Goal: Task Accomplishment & Management: Manage account settings

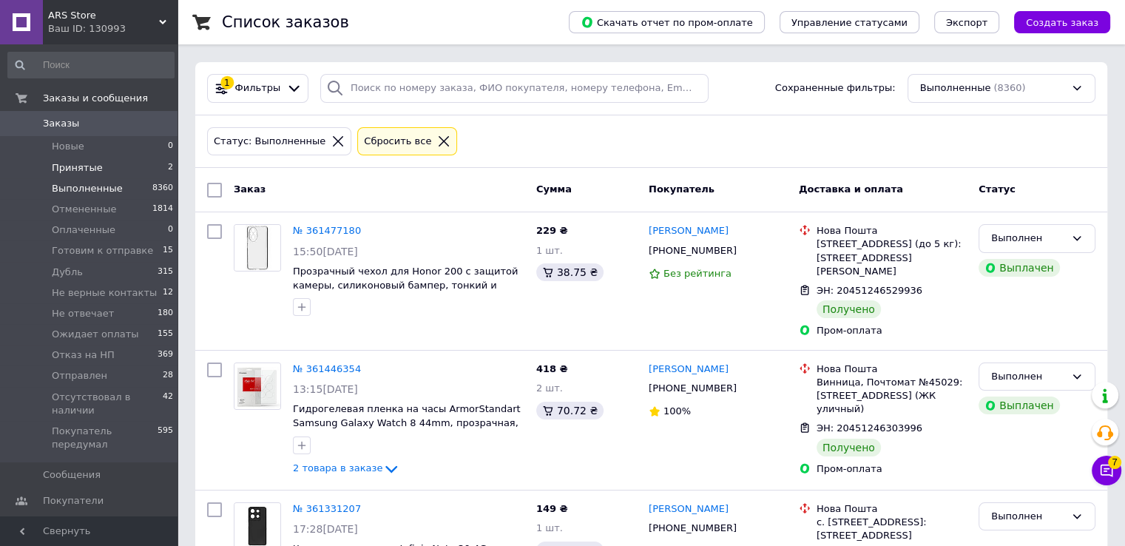
click at [104, 166] on li "Принятые 2" at bounding box center [91, 168] width 182 height 21
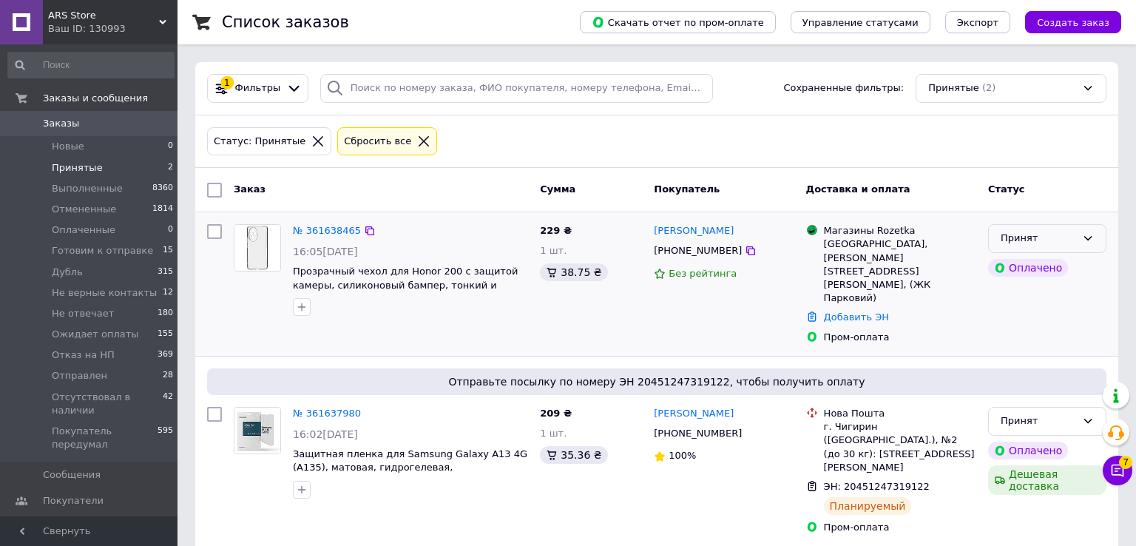
click at [1005, 240] on div "Принят" at bounding box center [1038, 239] width 75 height 16
click at [1018, 340] on li "Готовим к отправке" at bounding box center [1047, 358] width 117 height 42
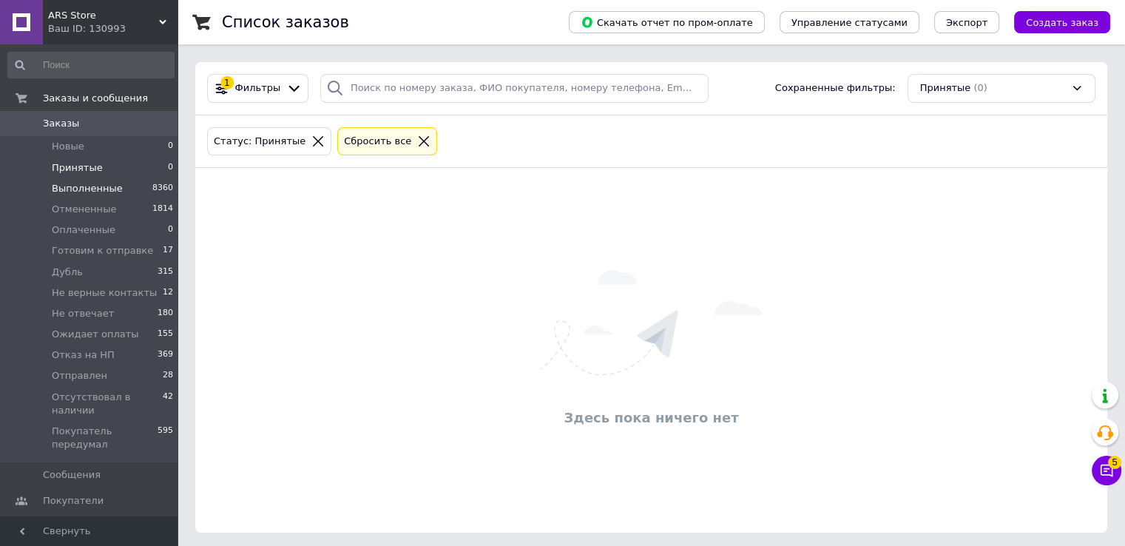
click at [118, 184] on li "Выполненные 8360" at bounding box center [91, 188] width 182 height 21
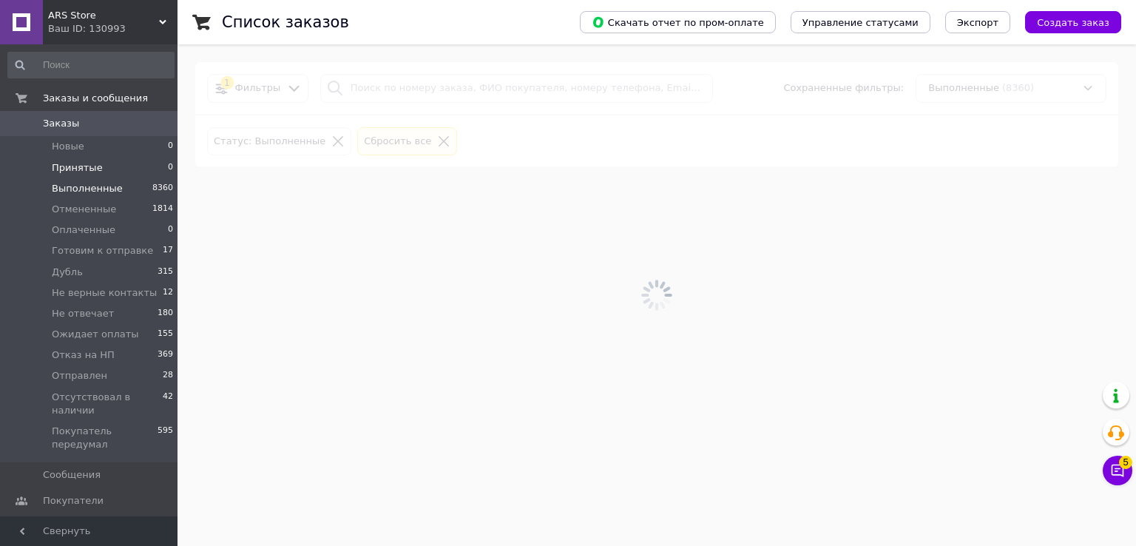
click at [118, 169] on li "Принятые 0" at bounding box center [91, 168] width 182 height 21
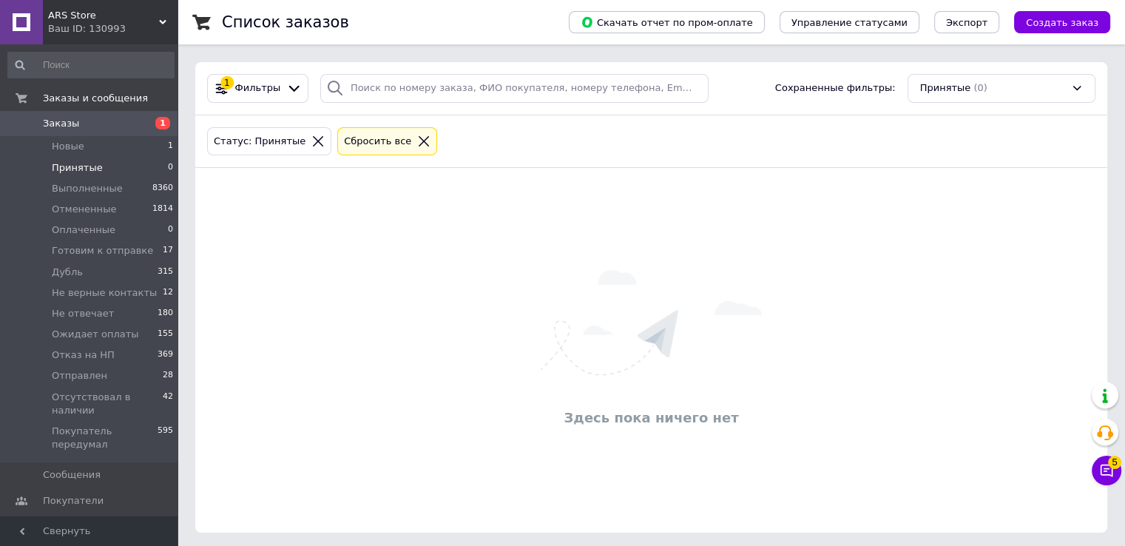
click at [109, 129] on span "Заказы" at bounding box center [90, 123] width 94 height 13
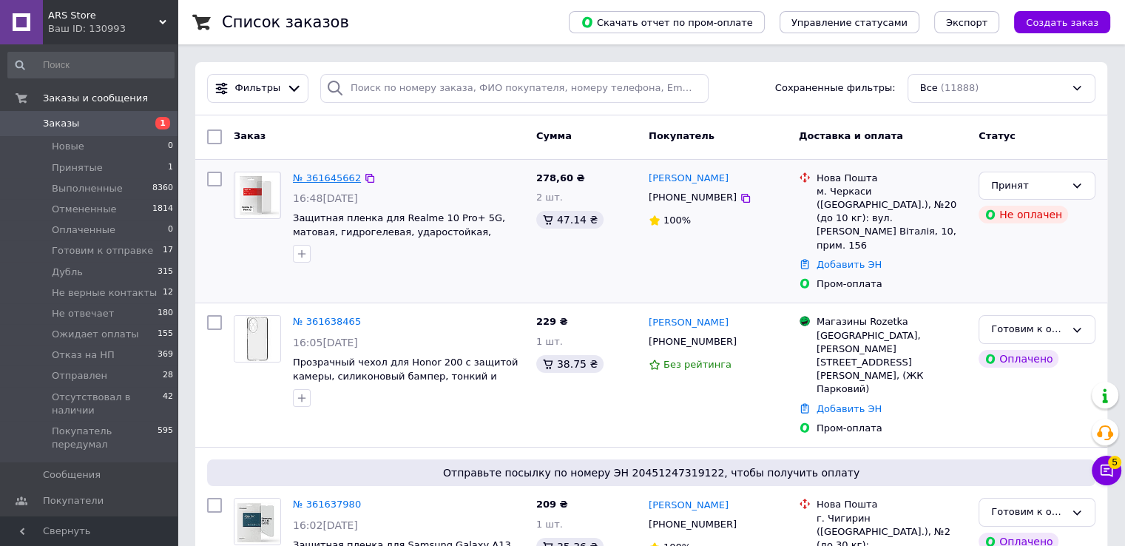
click at [328, 181] on link "№ 361645662" at bounding box center [327, 177] width 68 height 11
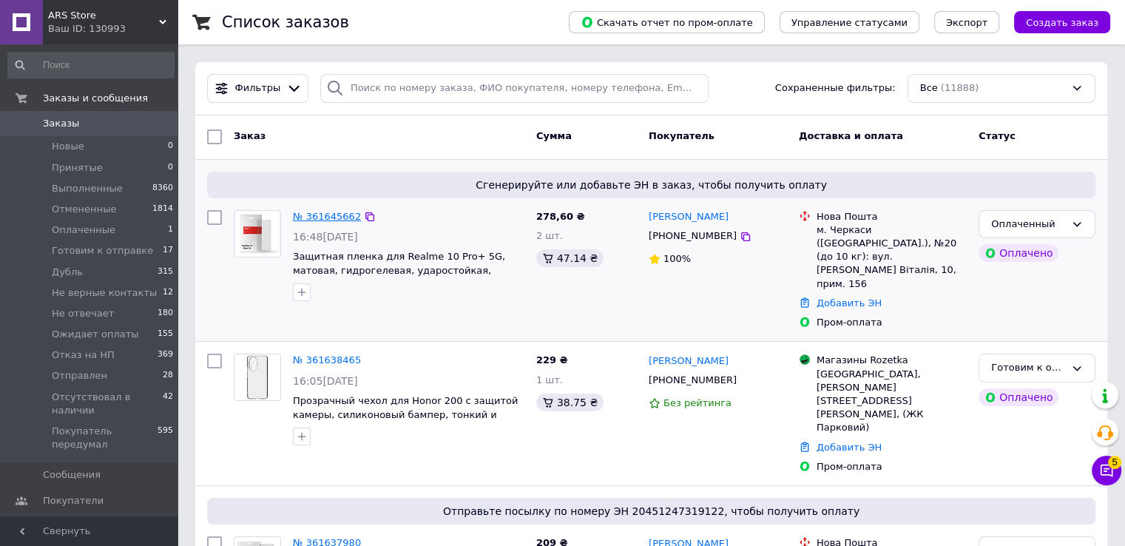
click at [325, 217] on link "№ 361645662" at bounding box center [327, 216] width 68 height 11
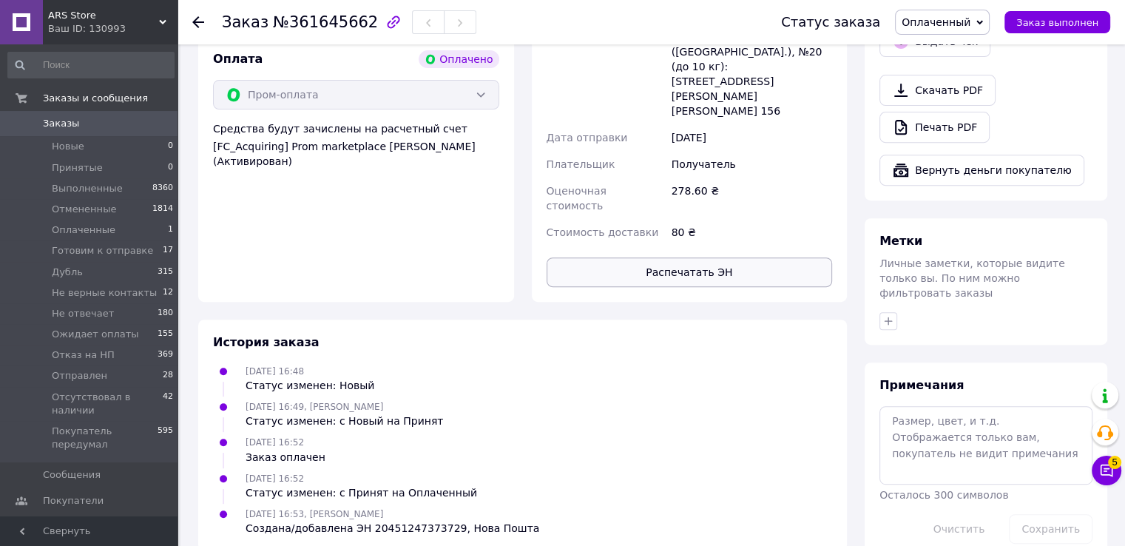
scroll to position [361, 0]
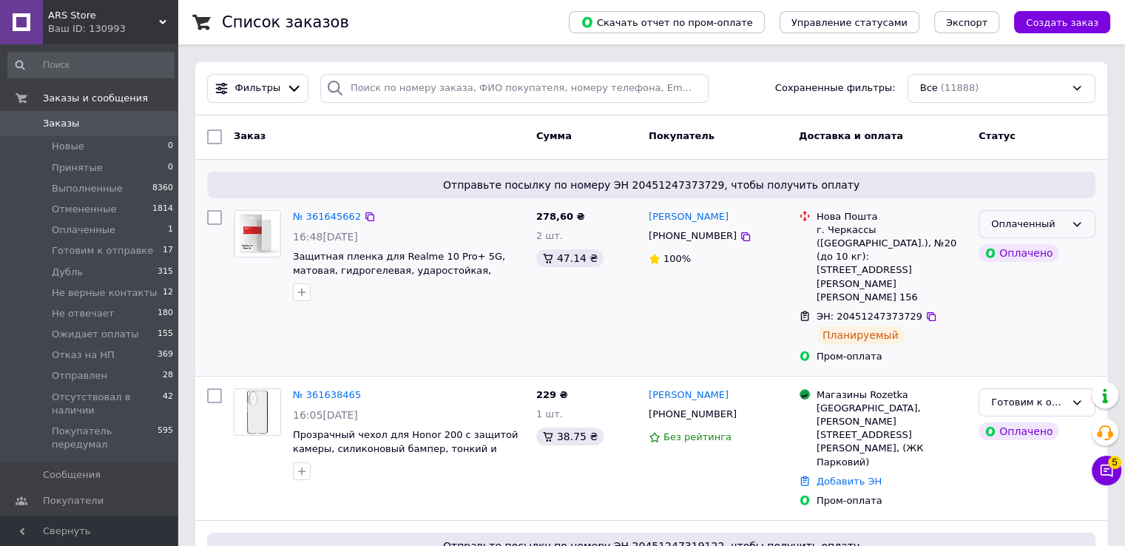
click at [1008, 229] on div "Оплаченный" at bounding box center [1028, 225] width 74 height 16
click at [1018, 334] on li "Готовим к отправке" at bounding box center [1036, 344] width 115 height 42
